Goal: Task Accomplishment & Management: Complete application form

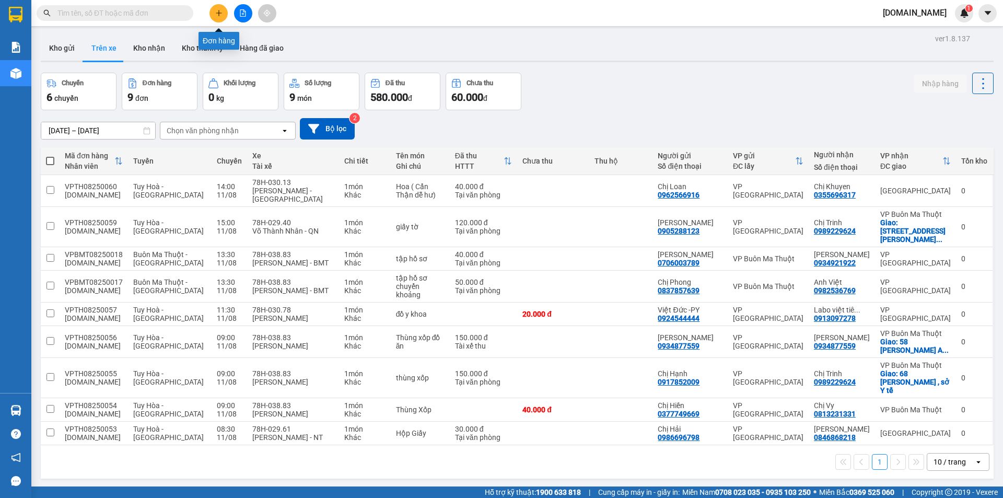
click at [216, 15] on icon "plus" at bounding box center [218, 12] width 7 height 7
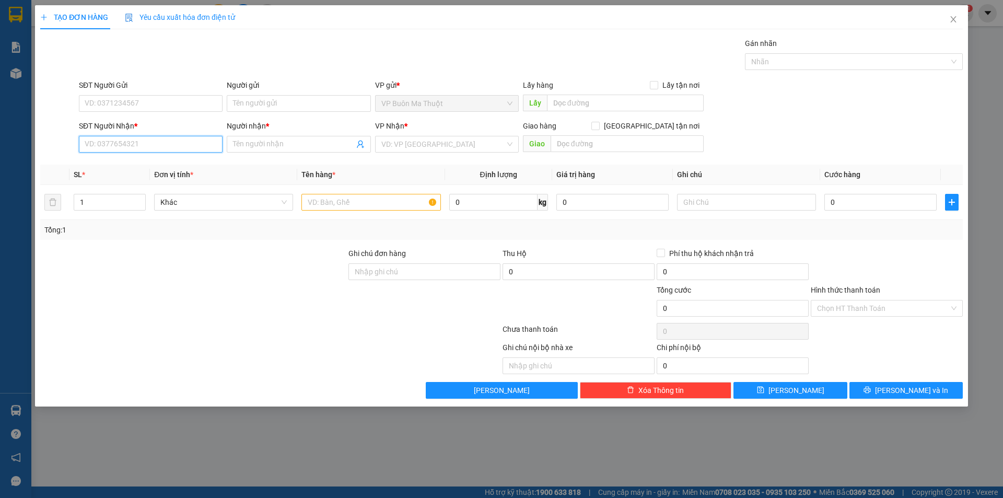
click at [134, 146] on input "SĐT Người Nhận *" at bounding box center [151, 144] width 144 height 17
type input "0968339955"
click at [297, 147] on input "Người nhận *" at bounding box center [293, 143] width 121 height 11
type input "[PERSON_NAME]"
click at [268, 104] on input "Người gửi" at bounding box center [299, 103] width 144 height 17
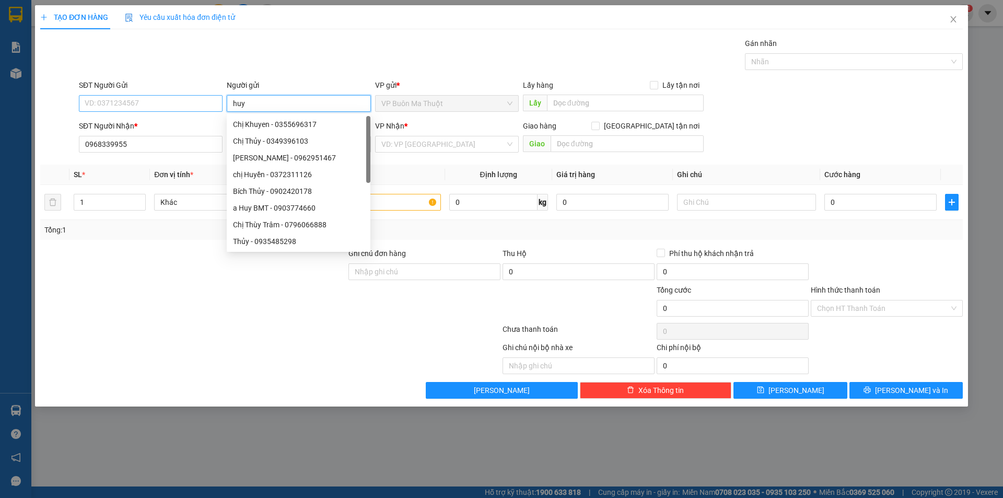
type input "huy"
click at [175, 107] on input "SĐT Người Gửi" at bounding box center [151, 103] width 144 height 17
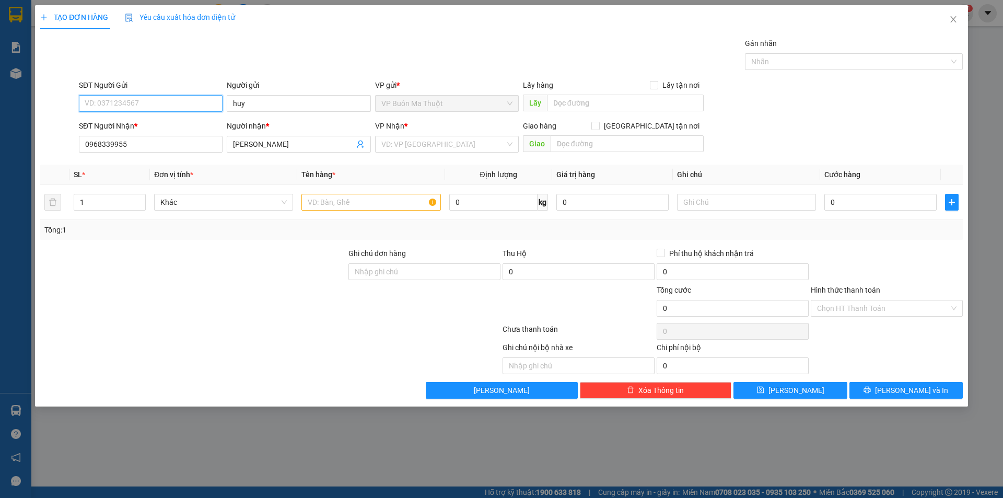
click at [109, 106] on input "SĐT Người Gửi" at bounding box center [151, 103] width 144 height 17
click at [166, 100] on input "SĐT Người Gửi" at bounding box center [151, 103] width 144 height 17
paste input "0903774660"
click at [507, 142] on div "VD: VP [GEOGRAPHIC_DATA]" at bounding box center [447, 144] width 144 height 17
type input "0903774660"
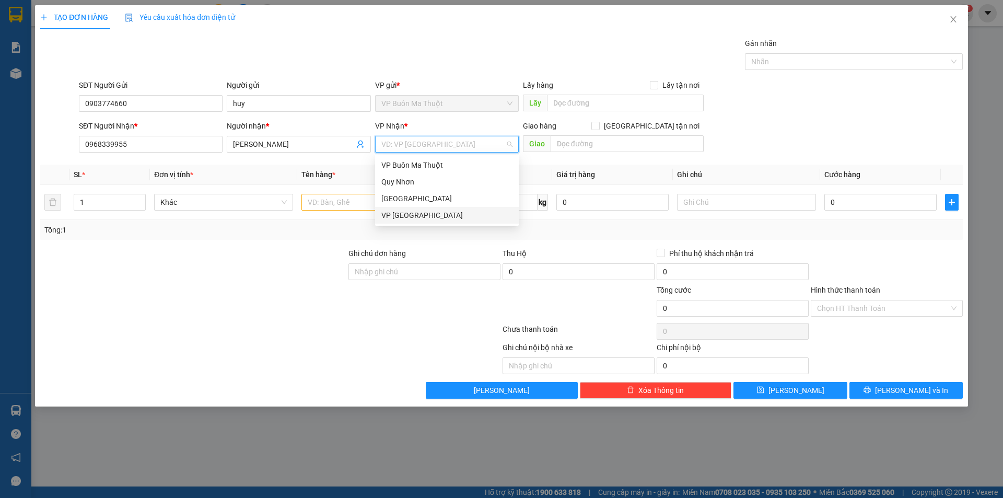
click at [411, 218] on div "VP [GEOGRAPHIC_DATA]" at bounding box center [446, 214] width 131 height 11
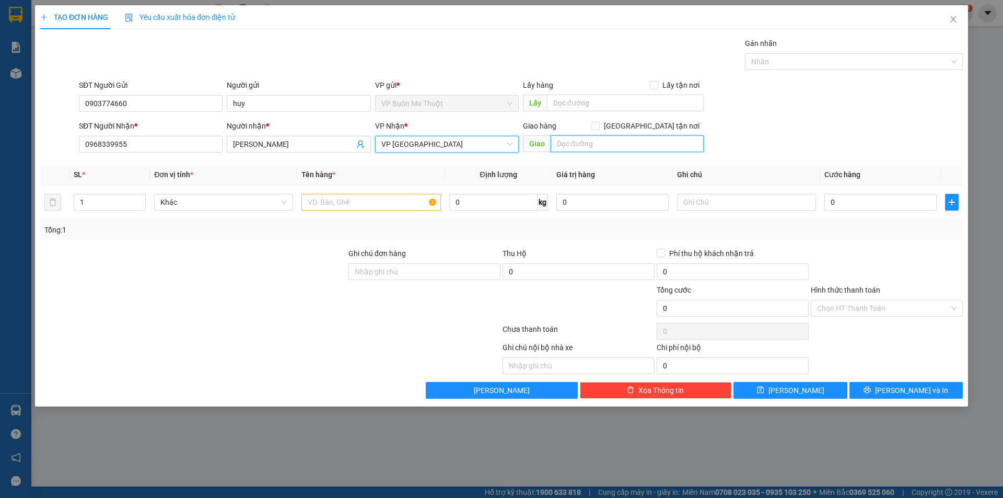
click at [641, 143] on input "text" at bounding box center [627, 143] width 153 height 17
click at [835, 202] on input "0" at bounding box center [880, 202] width 112 height 17
type input "4"
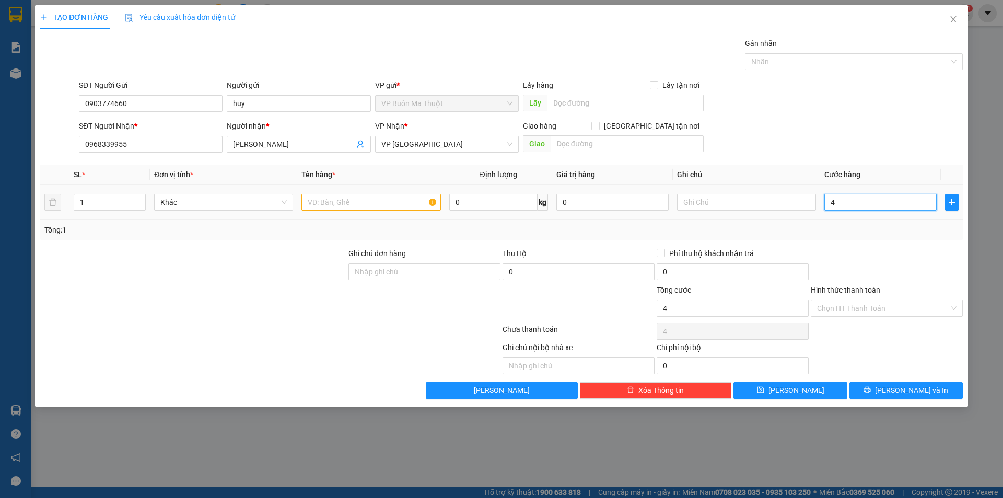
type input "40"
type input "40.000"
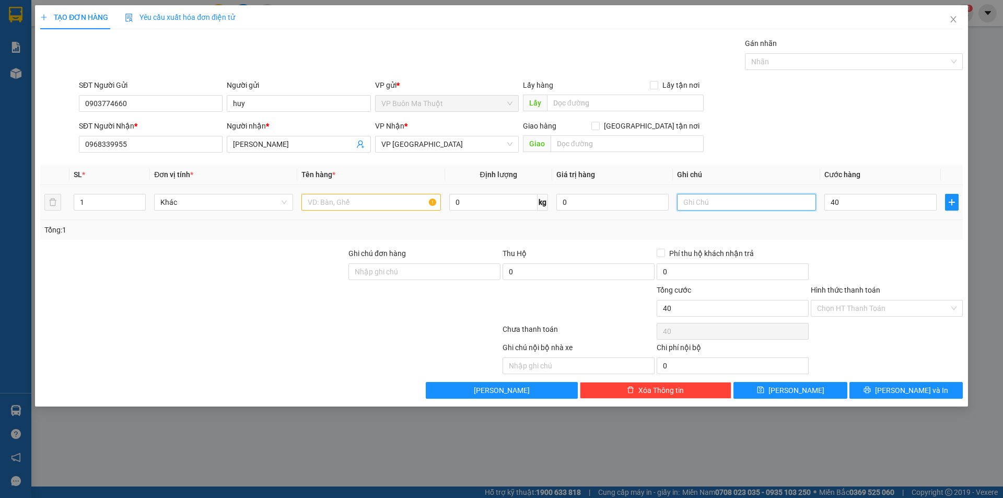
type input "40.000"
click at [720, 203] on input "text" at bounding box center [746, 202] width 139 height 17
type input "giao sông hinh"
click at [333, 203] on input "text" at bounding box center [370, 202] width 139 height 17
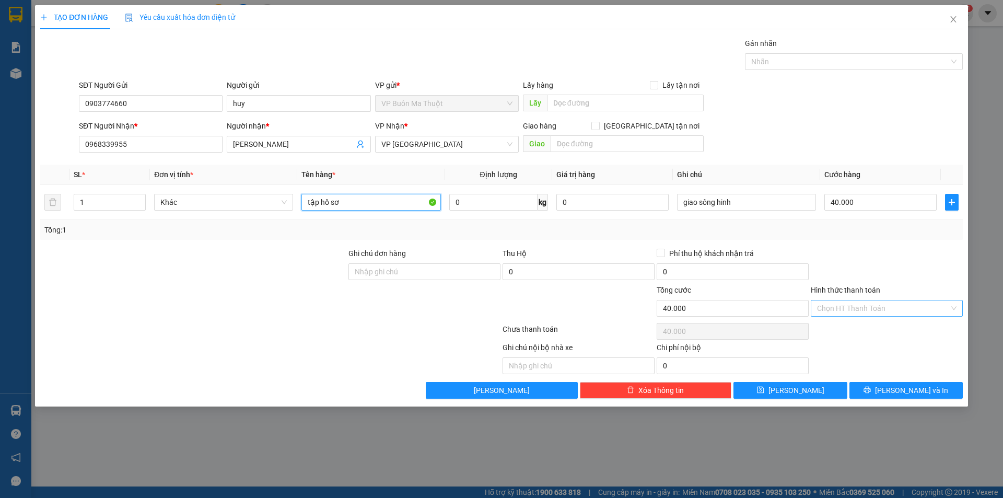
type input "tập hồ sơ"
click at [846, 308] on input "Hình thức thanh toán" at bounding box center [883, 308] width 132 height 16
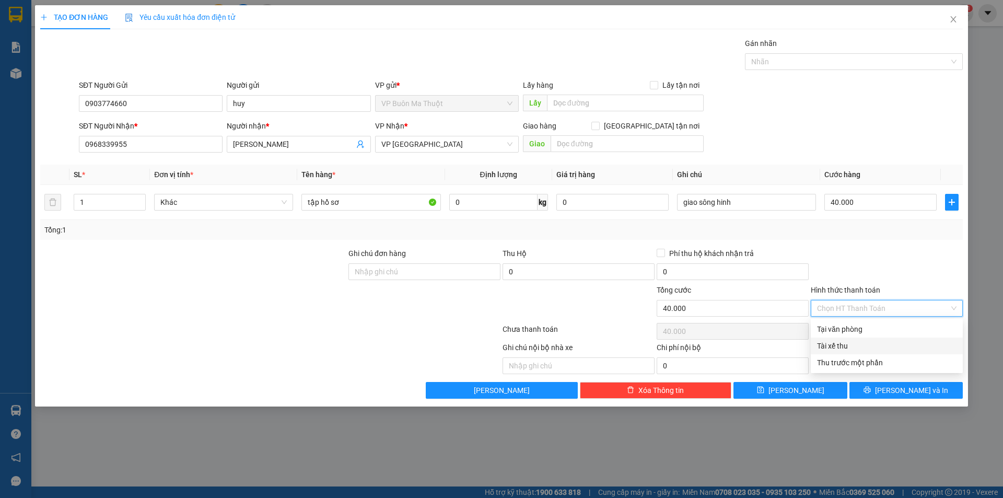
click at [851, 348] on div "Tài xế thu" at bounding box center [886, 345] width 139 height 11
type input "0"
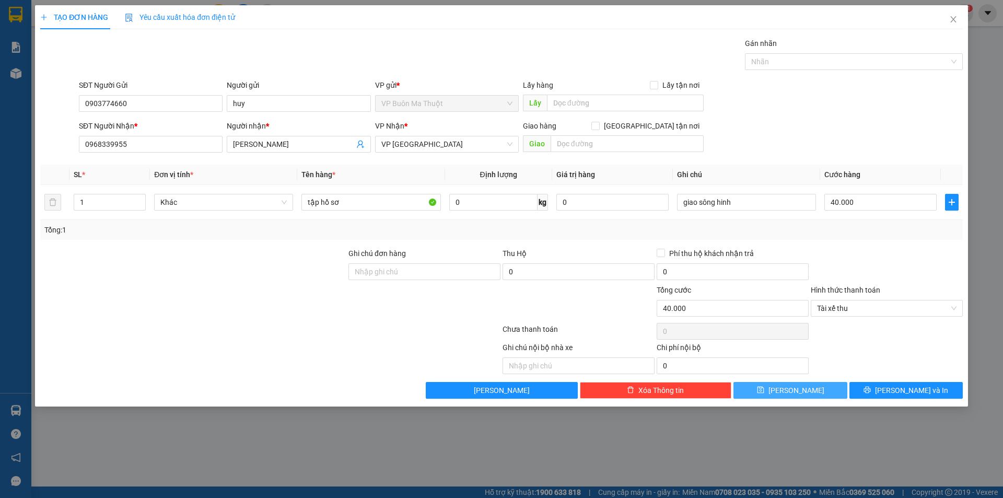
click at [812, 393] on button "[PERSON_NAME]" at bounding box center [789, 390] width 113 height 17
type input "0"
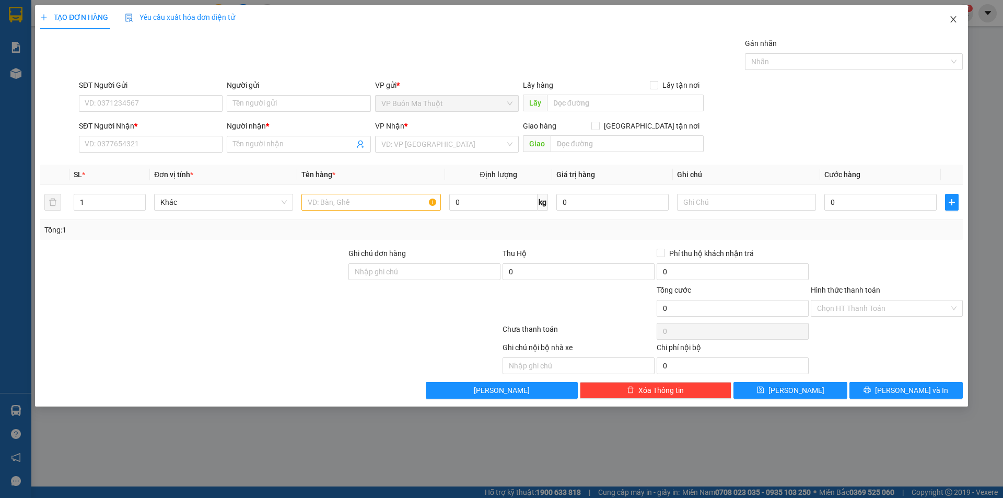
click at [956, 20] on icon "close" at bounding box center [953, 19] width 8 height 8
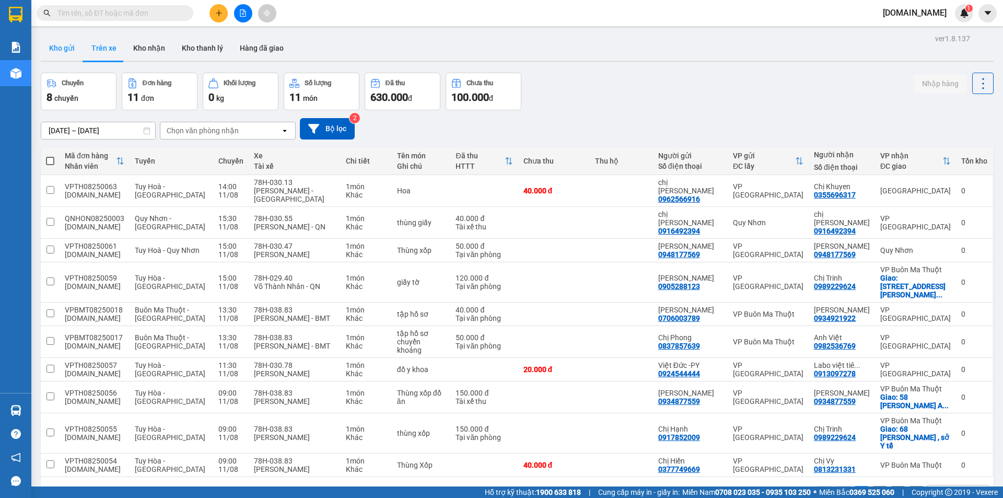
click at [62, 47] on button "Kho gửi" at bounding box center [62, 48] width 42 height 25
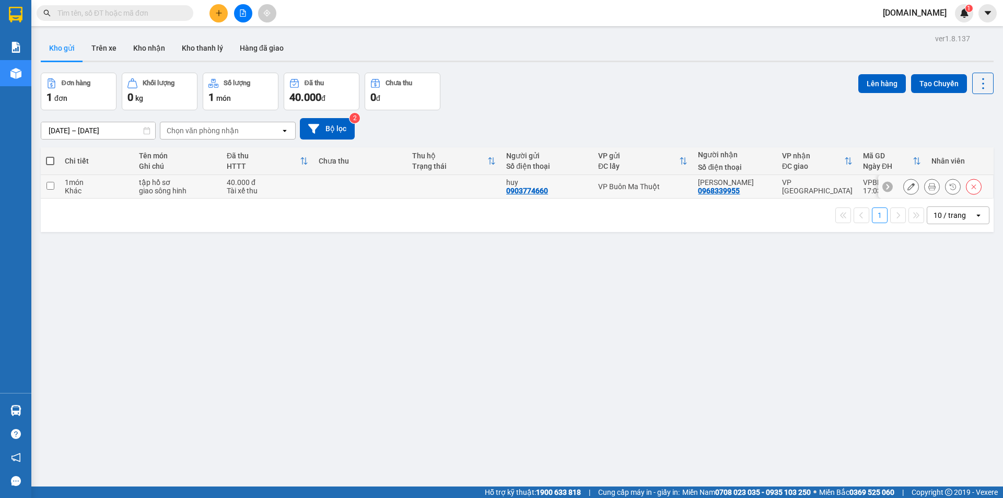
click at [285, 184] on div "40.000 đ" at bounding box center [267, 182] width 81 height 8
checkbox input "true"
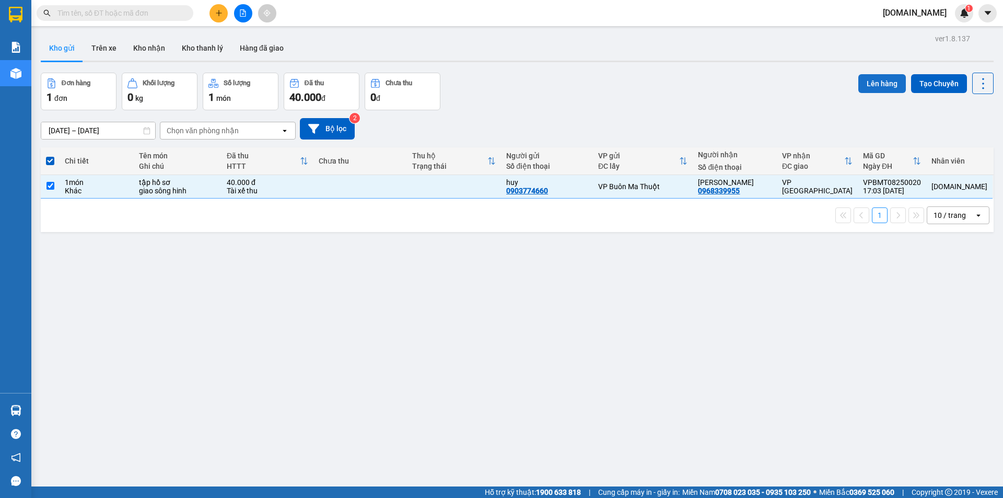
click at [870, 85] on button "Lên hàng" at bounding box center [882, 83] width 48 height 19
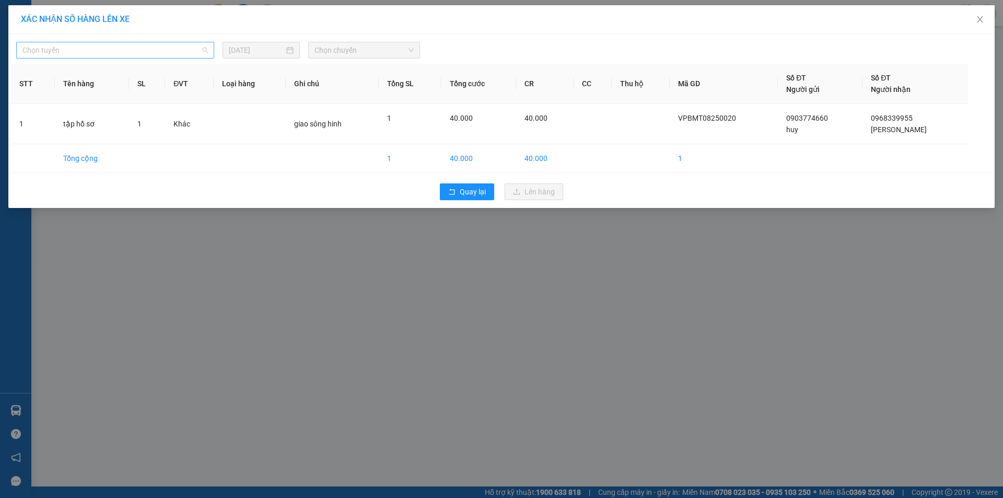
click at [205, 50] on span "Chọn tuyến" at bounding box center [114, 50] width 185 height 16
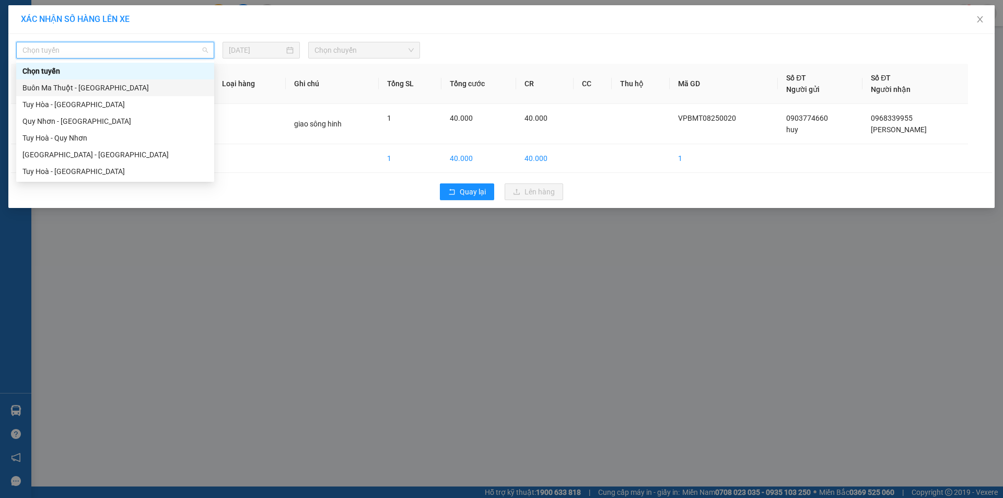
click at [141, 90] on div "Buôn Ma Thuột - [GEOGRAPHIC_DATA]" at bounding box center [114, 87] width 185 height 11
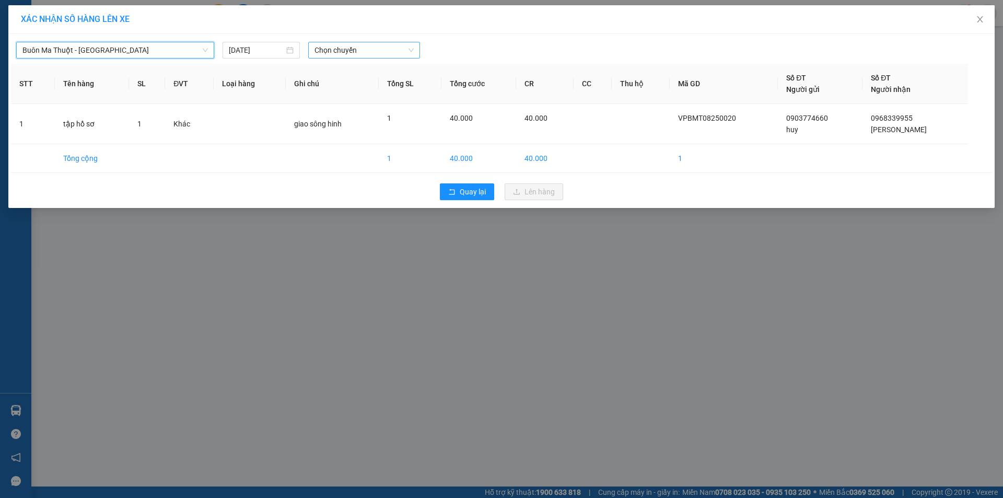
click at [412, 49] on span "Chọn chuyến" at bounding box center [363, 50] width 99 height 16
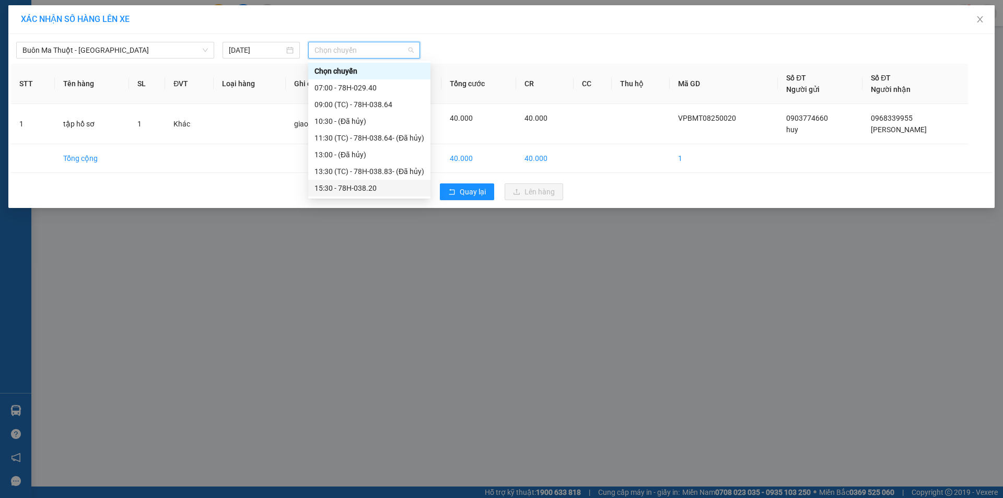
click at [356, 192] on div "15:30 - 78H-038.20" at bounding box center [369, 187] width 110 height 11
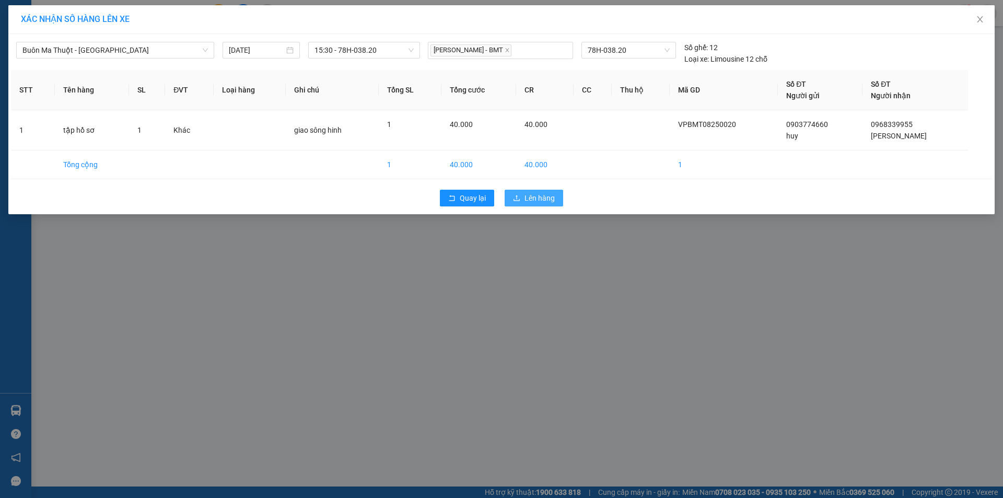
click at [538, 200] on span "Lên hàng" at bounding box center [539, 197] width 30 height 11
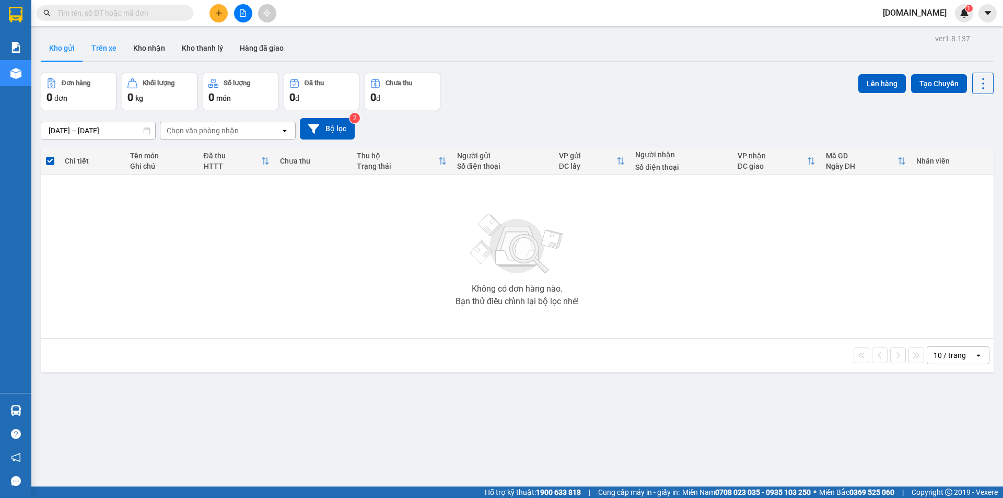
click at [104, 48] on button "Trên xe" at bounding box center [104, 48] width 42 height 25
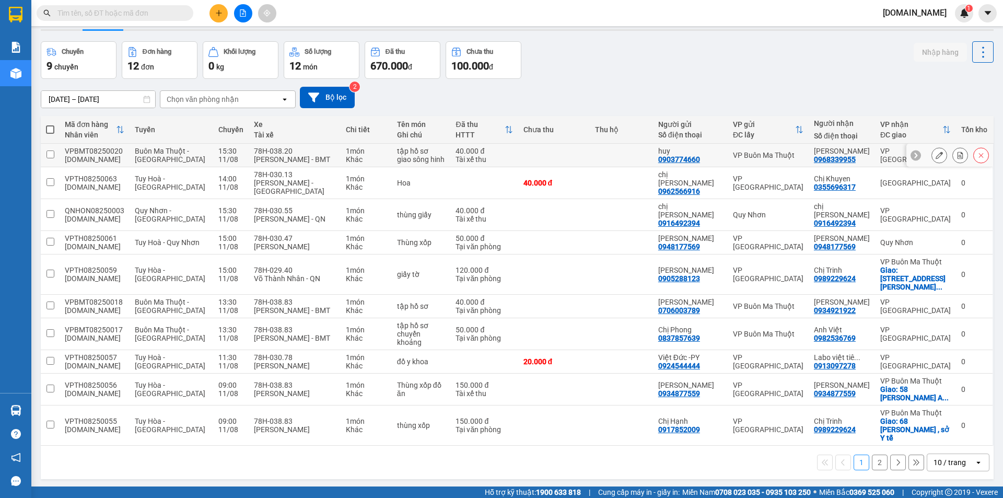
scroll to position [48, 0]
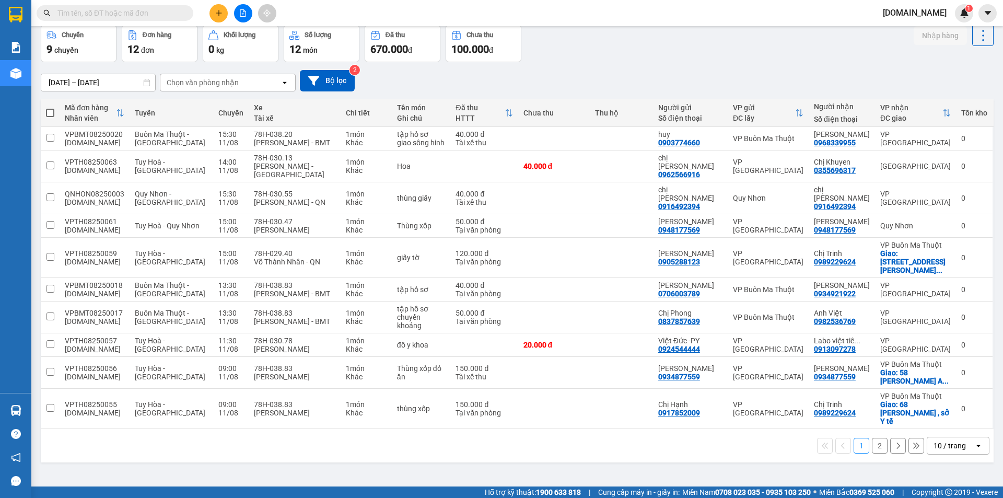
click at [872, 438] on button "2" at bounding box center [880, 446] width 16 height 16
